Goal: Information Seeking & Learning: Learn about a topic

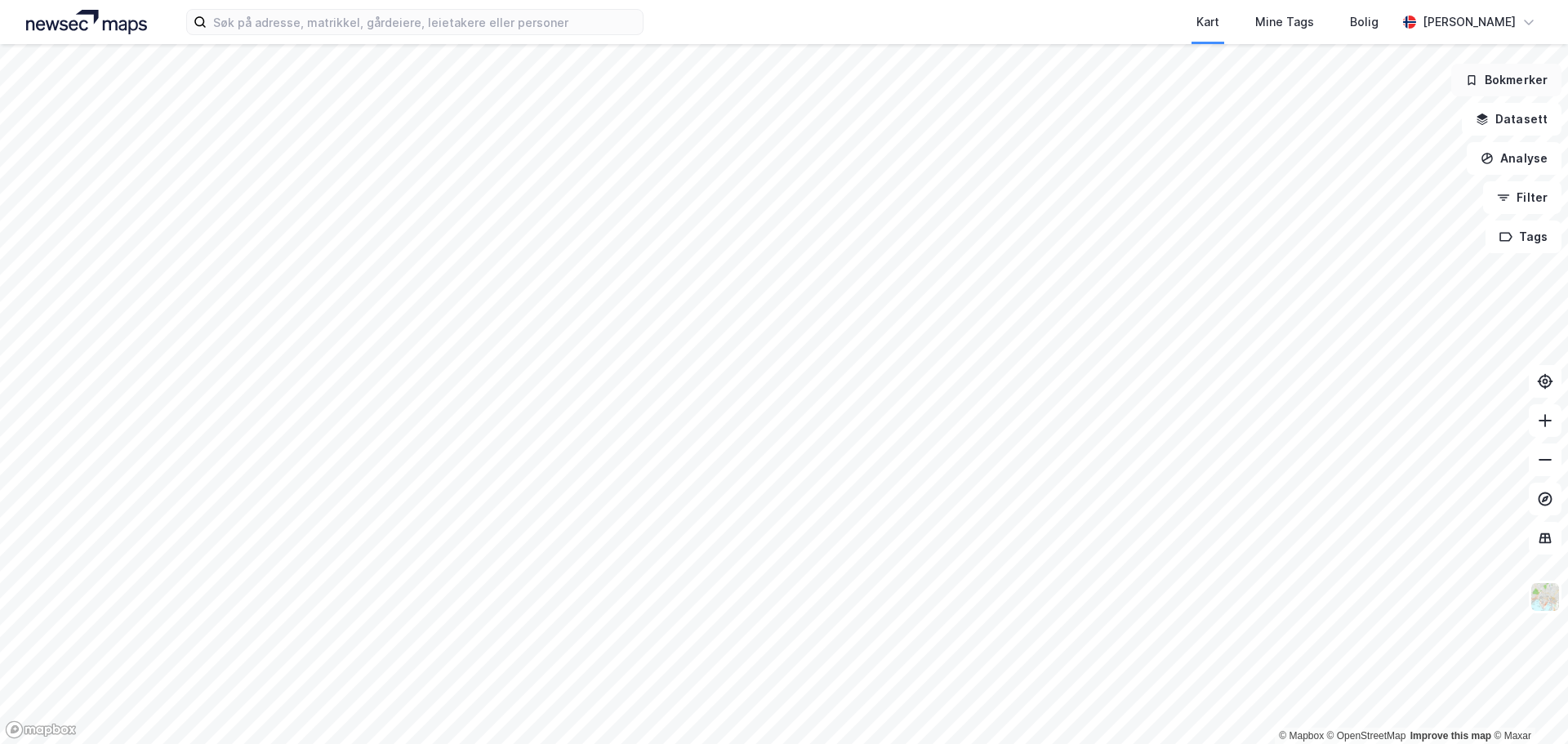
click at [1518, 88] on button "Bokmerker" at bounding box center [1507, 80] width 110 height 33
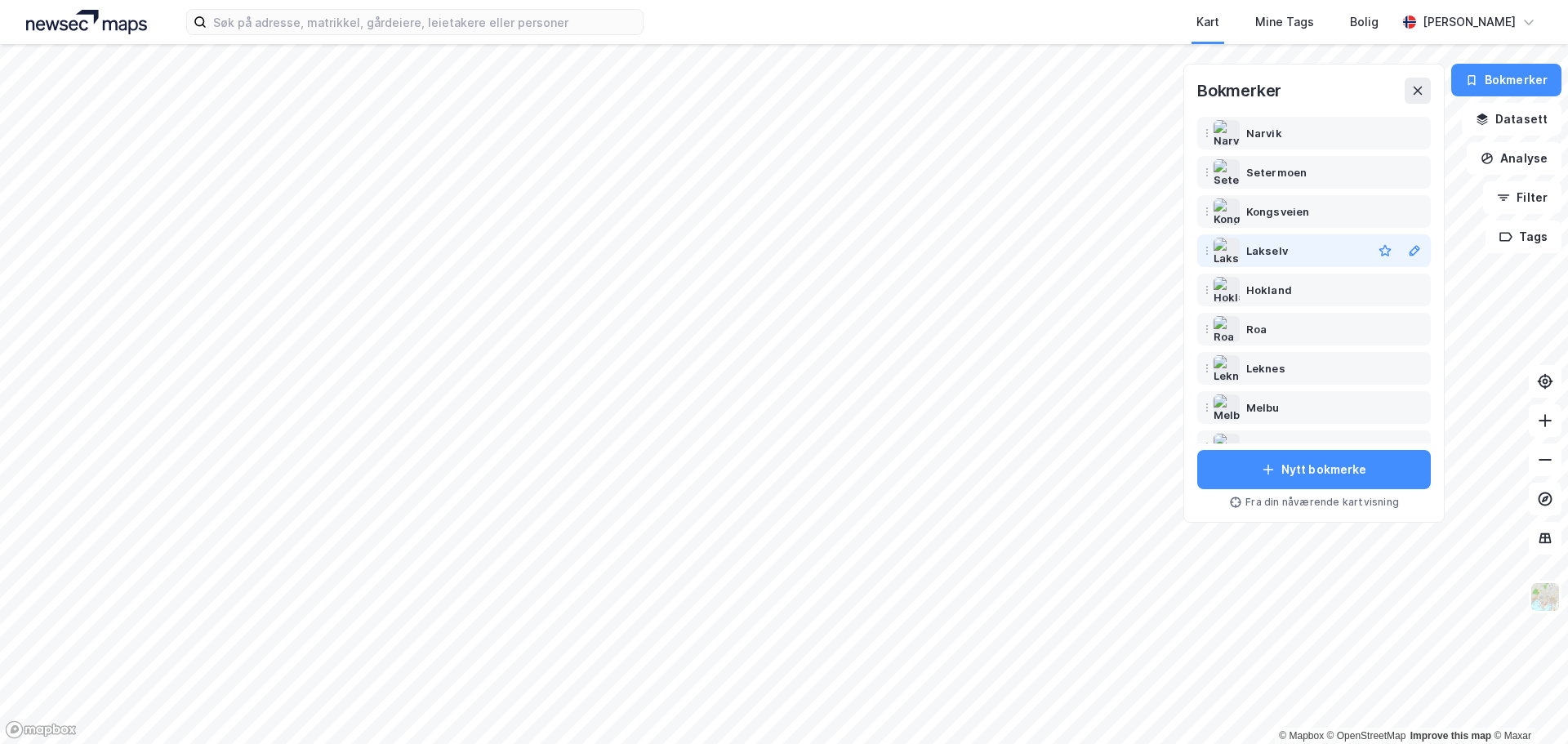
click at [1279, 260] on div "Lakselv" at bounding box center [1268, 251] width 42 height 20
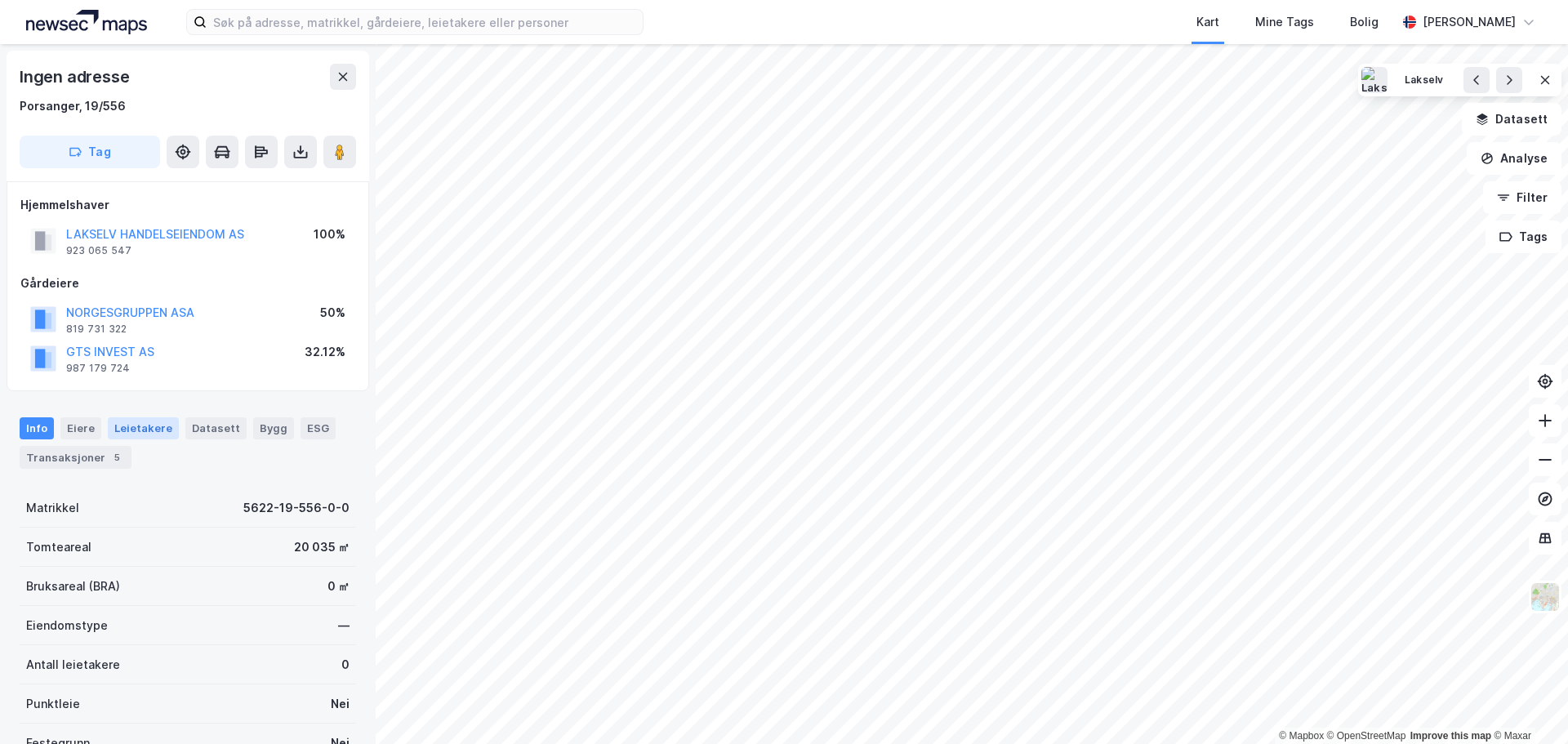
click at [127, 427] on div "Leietakere" at bounding box center [143, 427] width 71 height 21
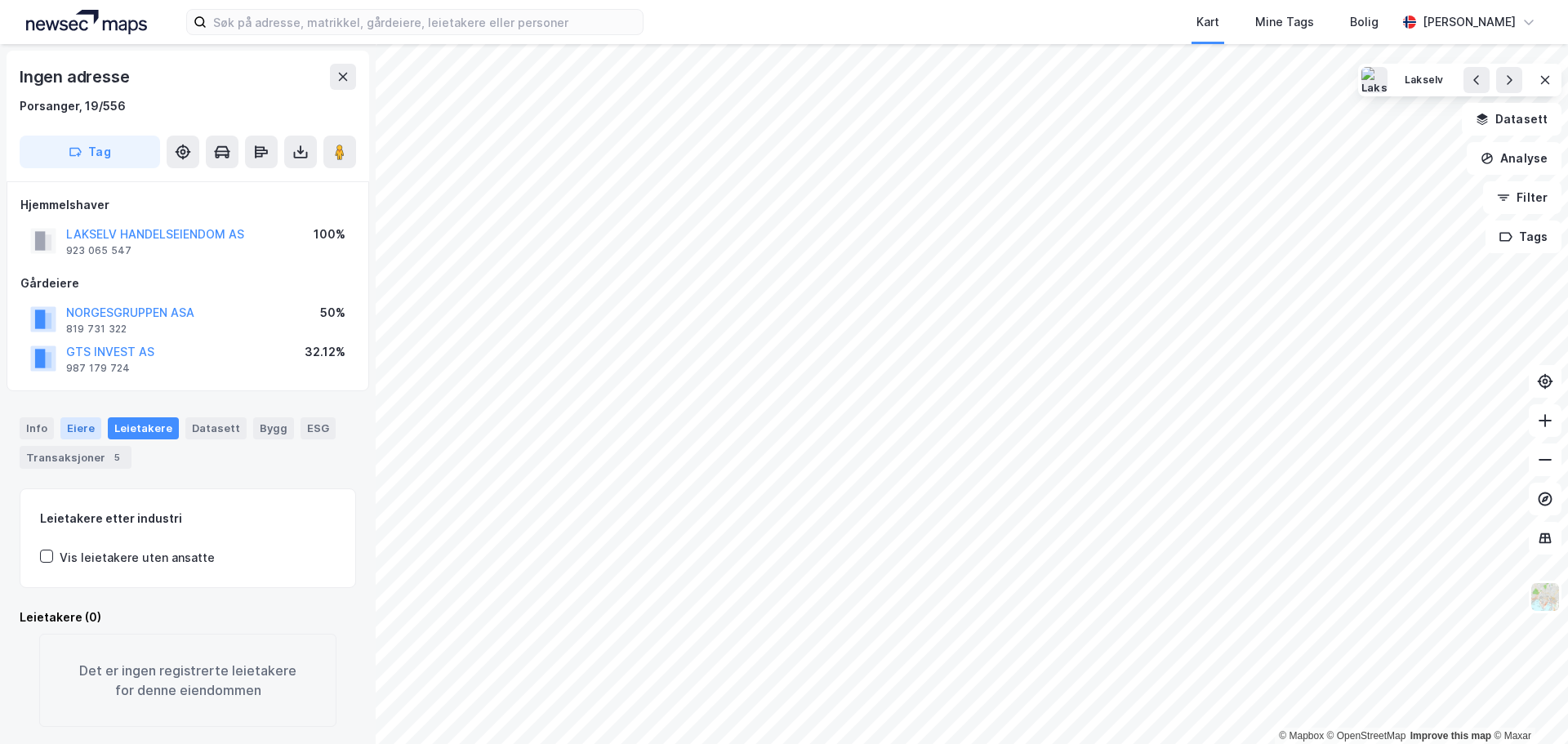
click at [82, 426] on div "Eiere" at bounding box center [80, 427] width 41 height 21
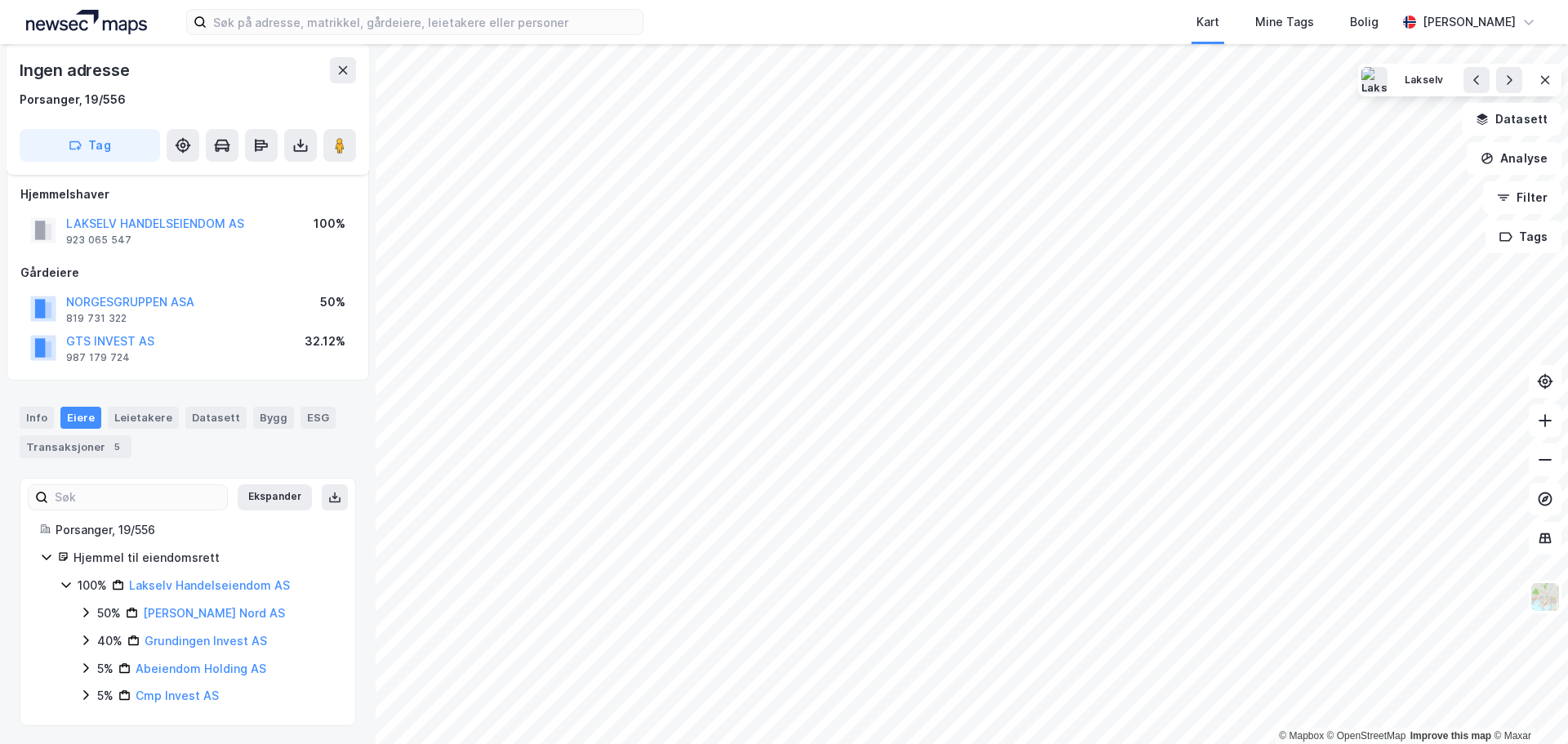
scroll to position [12, 0]
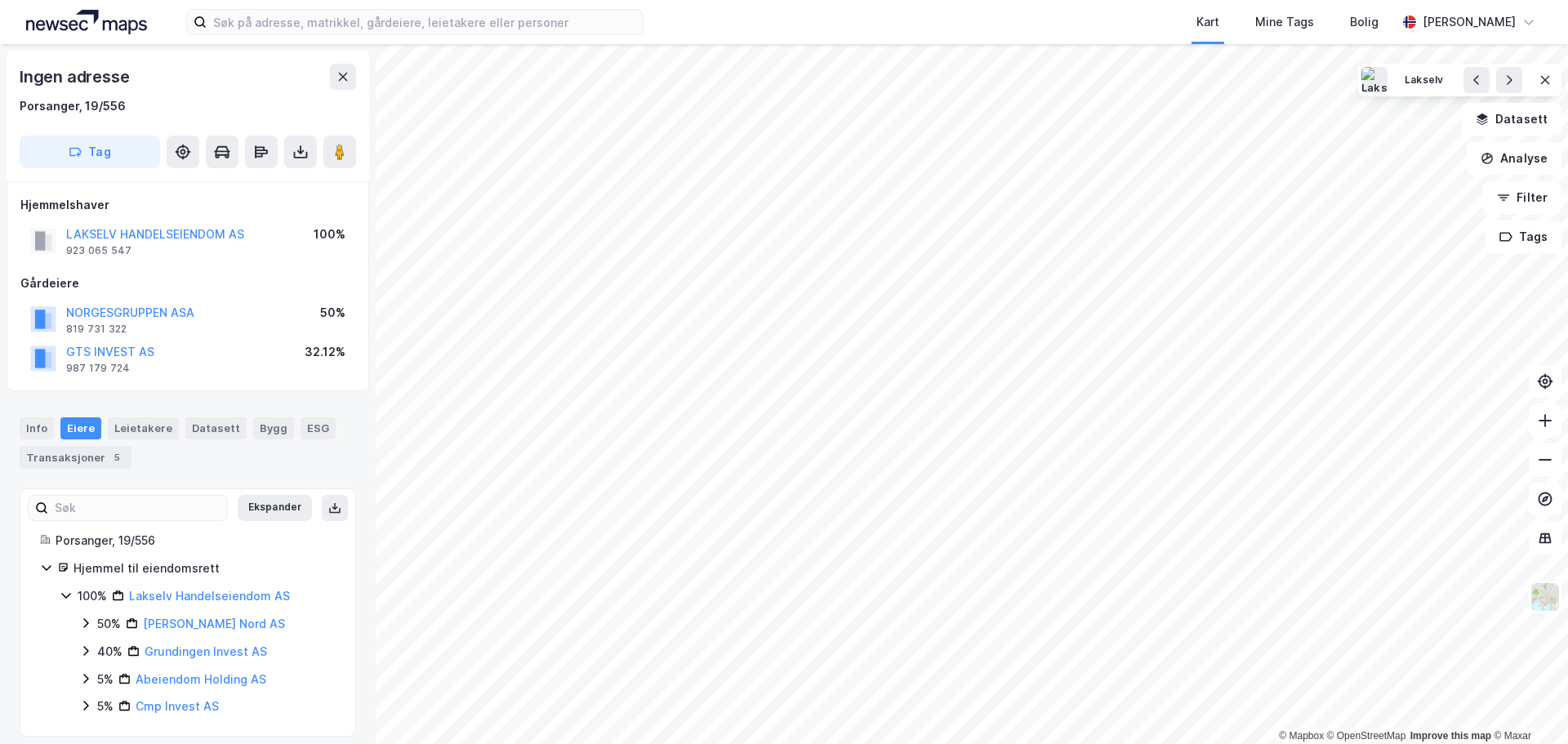
scroll to position [12, 0]
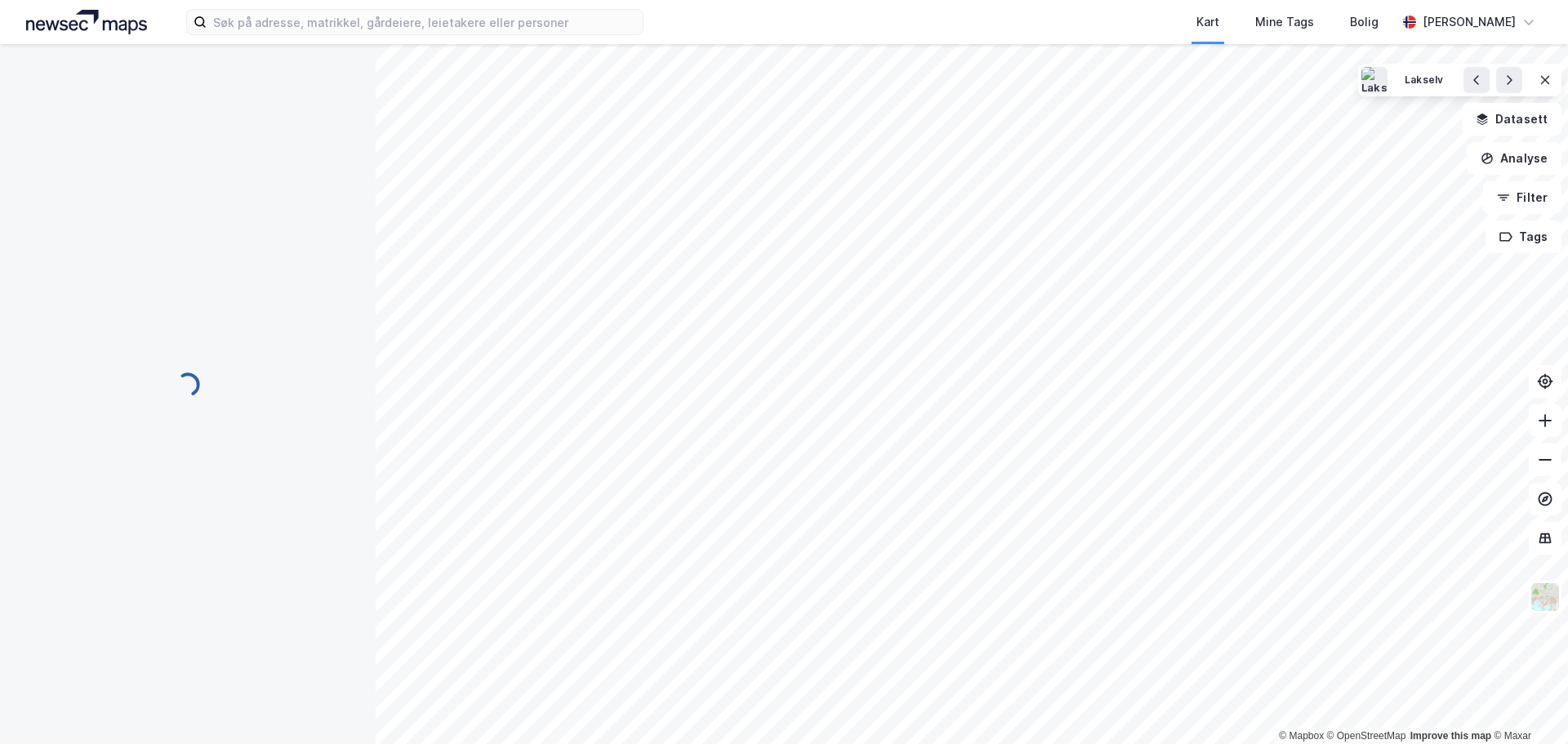
scroll to position [12, 0]
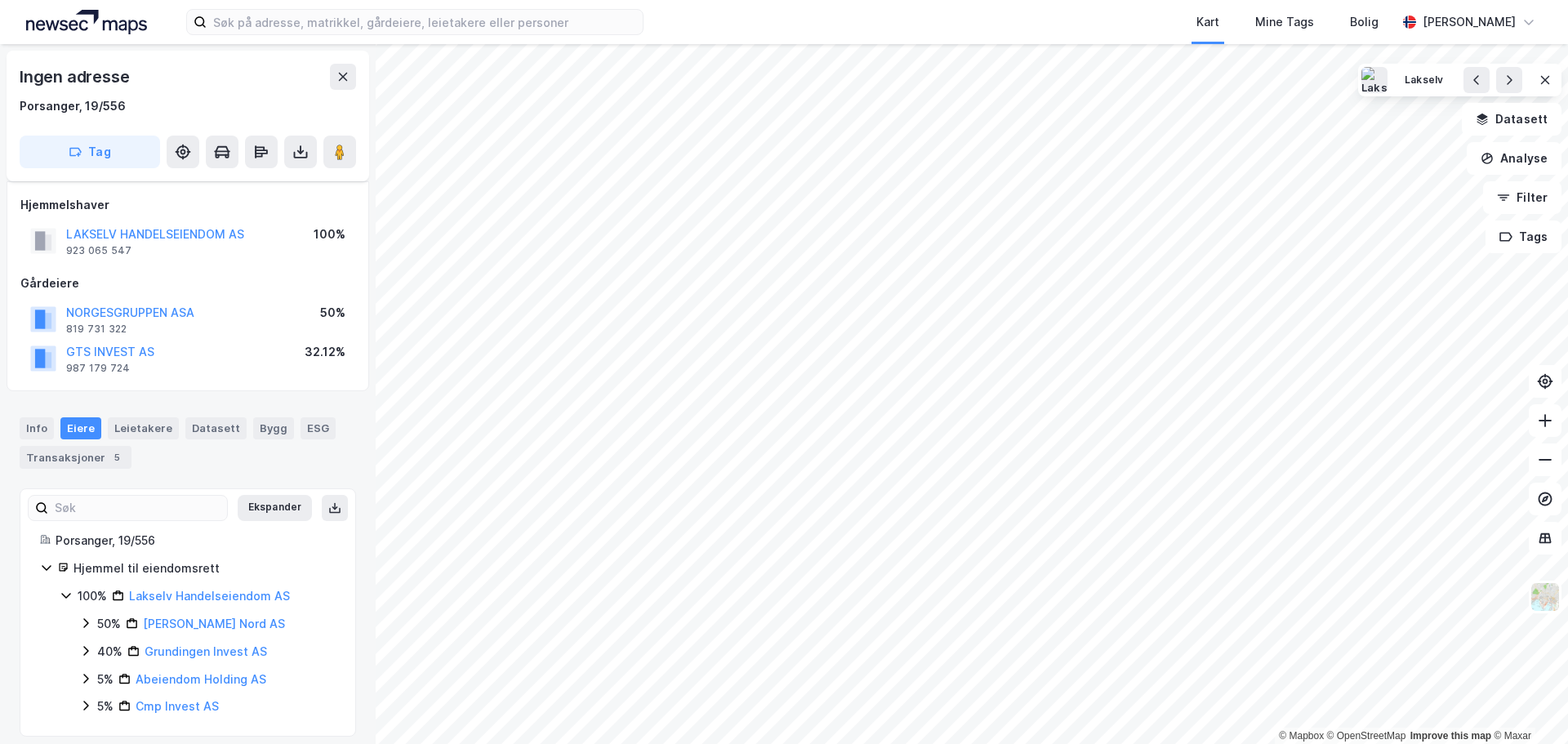
scroll to position [12, 0]
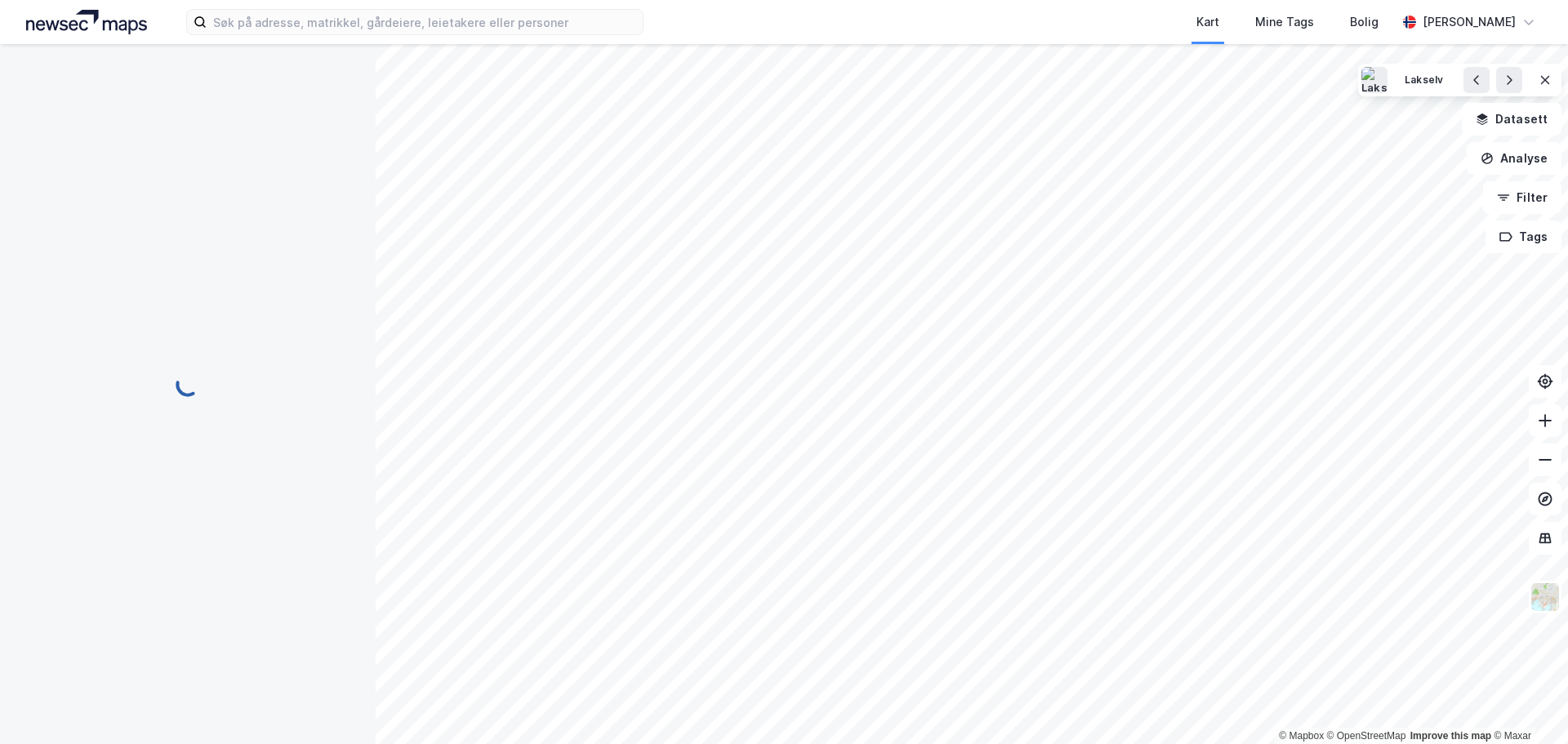
scroll to position [12, 0]
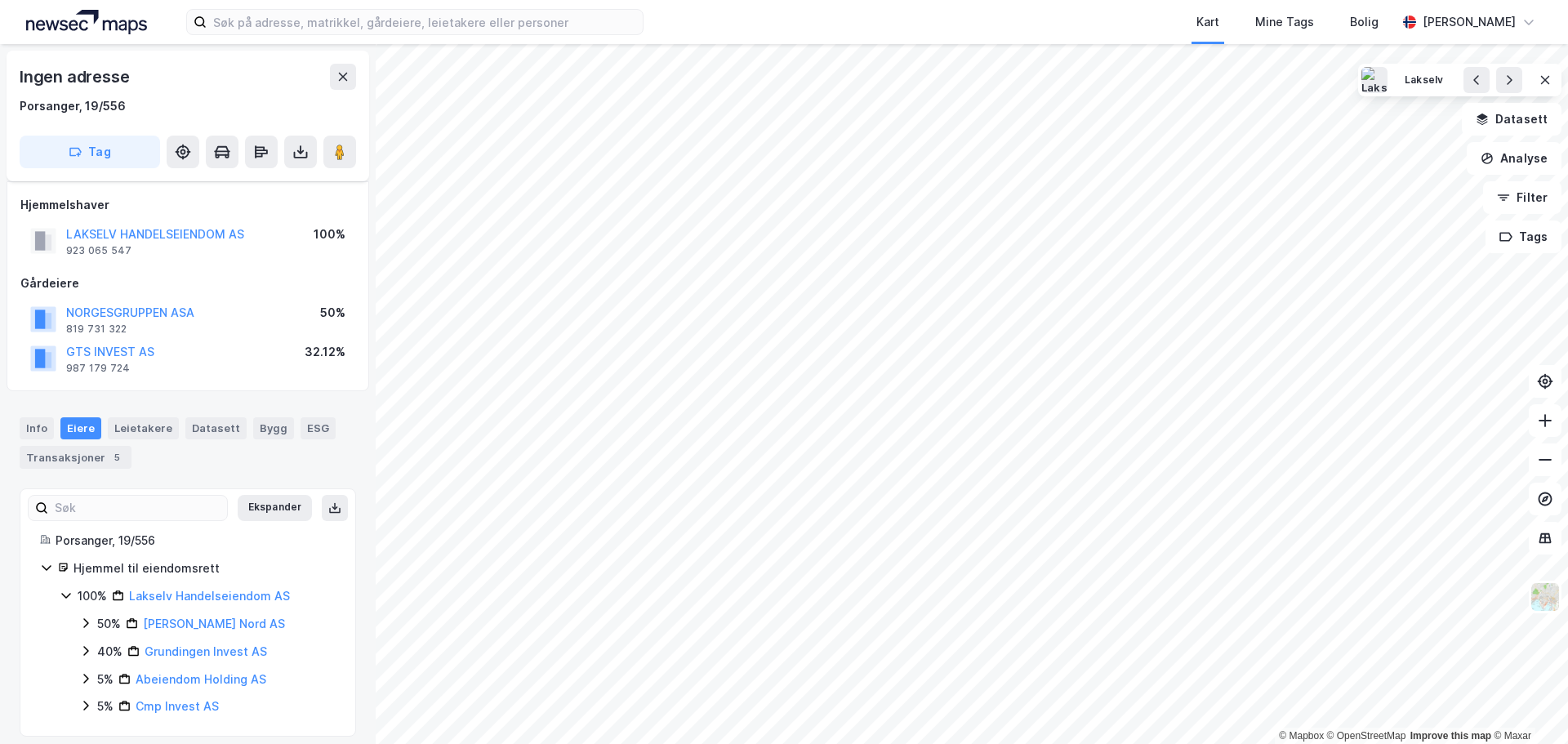
scroll to position [12, 0]
